Goal: Obtain resource: Obtain resource

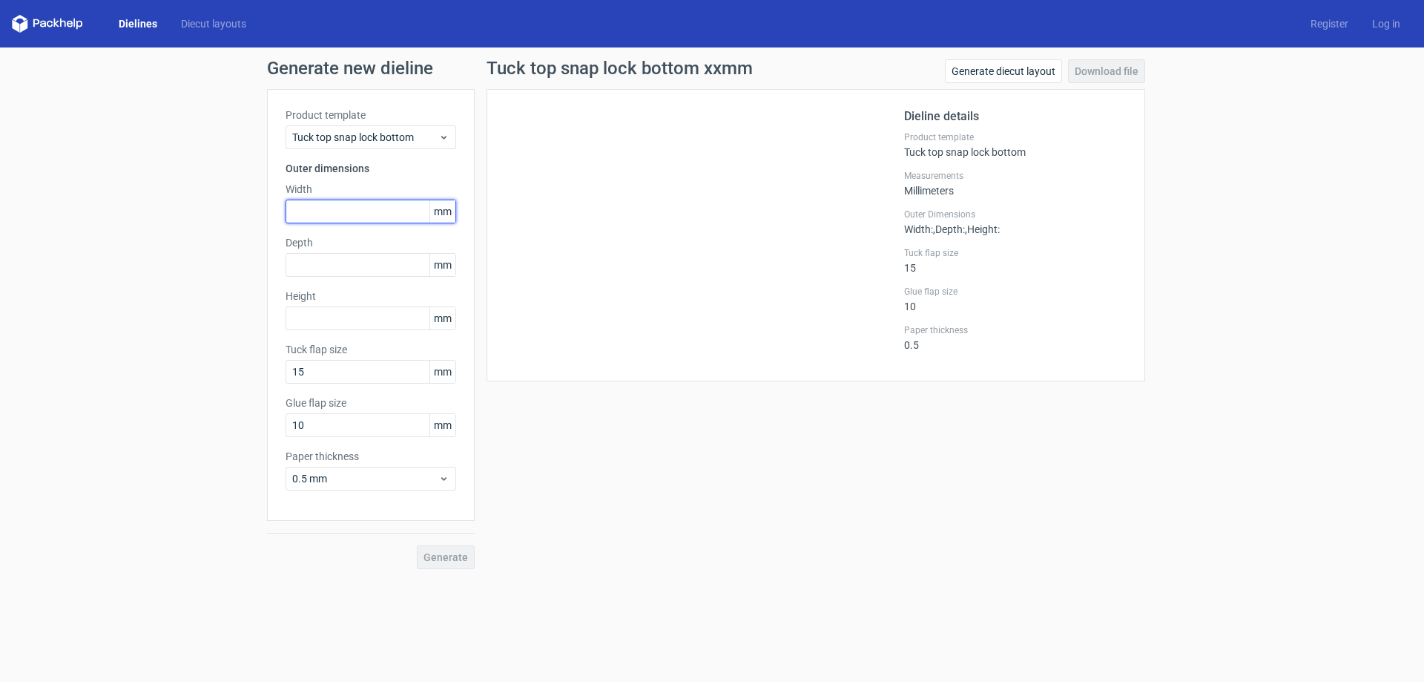
click at [364, 216] on input "text" at bounding box center [371, 212] width 171 height 24
type input "85"
click at [320, 273] on input "text" at bounding box center [371, 265] width 171 height 24
type input "45"
click at [306, 314] on input "text" at bounding box center [371, 318] width 171 height 24
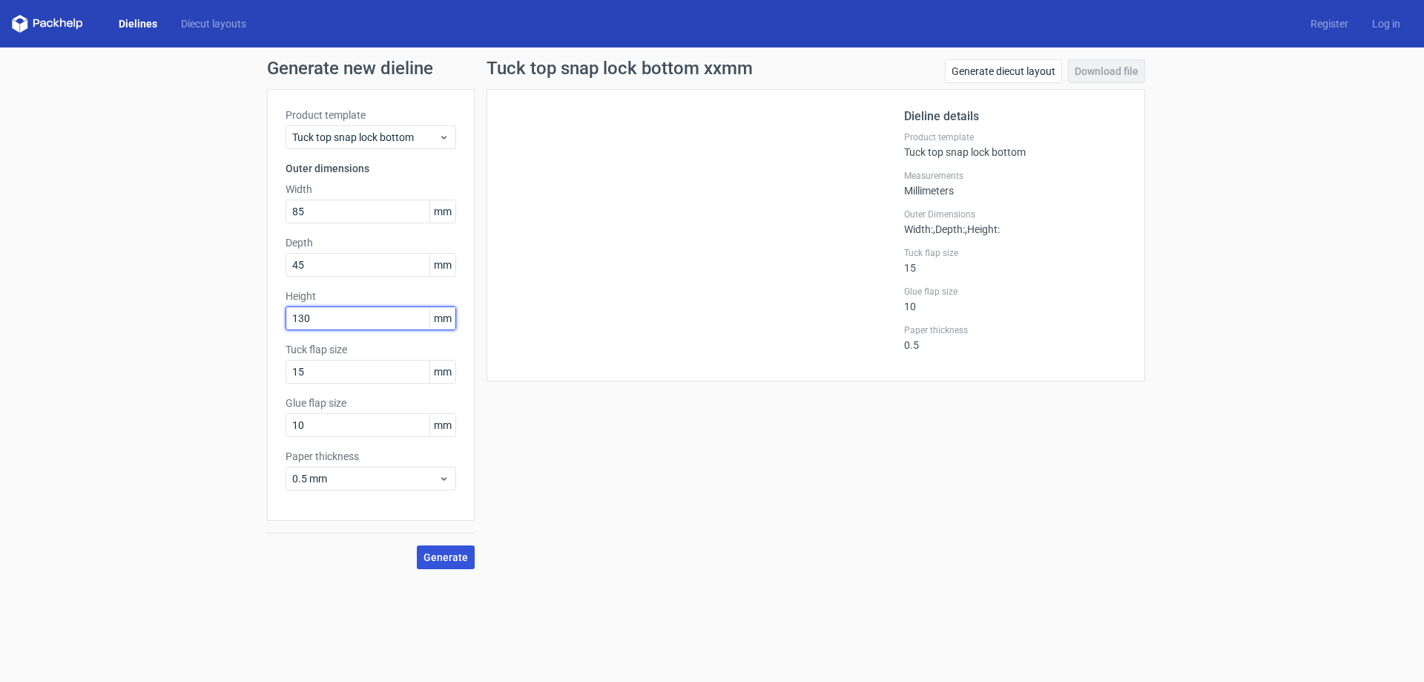
type input "130"
click at [437, 556] on span "Generate" at bounding box center [446, 557] width 45 height 10
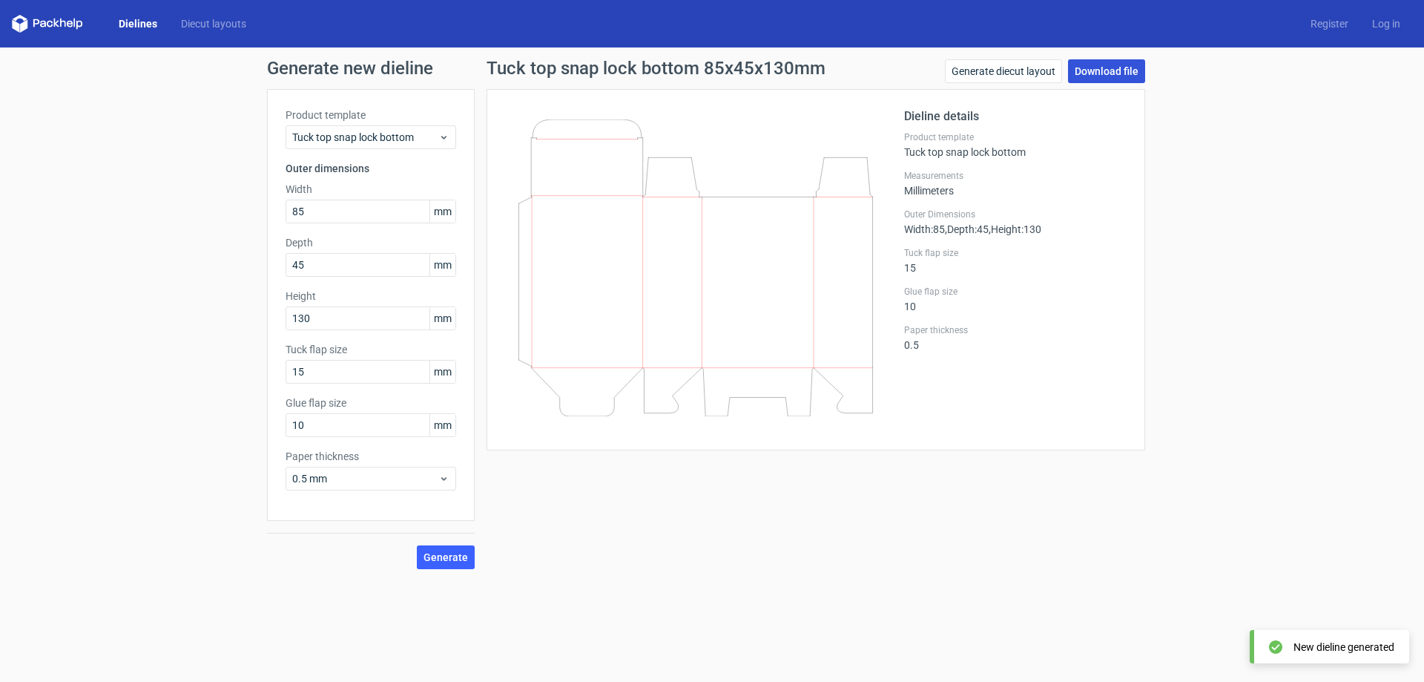
click at [1115, 76] on link "Download file" at bounding box center [1106, 71] width 77 height 24
